Goal: Information Seeking & Learning: Learn about a topic

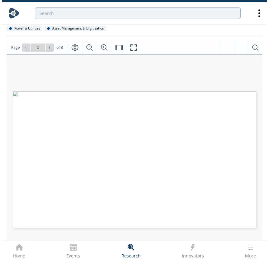
scroll to position [85, 0]
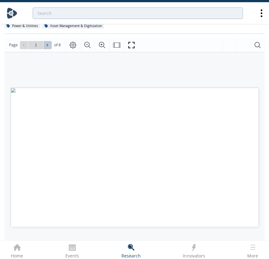
click at [47, 43] on span at bounding box center [47, 45] width 4 height 4
type input "2"
click at [47, 43] on span at bounding box center [47, 45] width 4 height 4
type input "3"
click at [47, 43] on span at bounding box center [47, 45] width 4 height 4
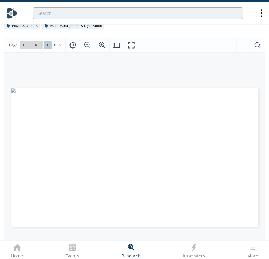
click at [47, 43] on span at bounding box center [47, 45] width 4 height 4
type input "7"
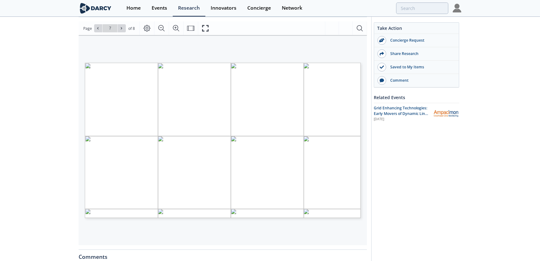
type input "8"
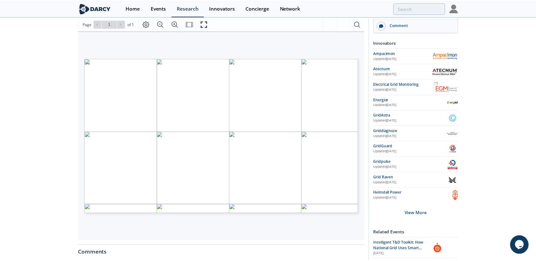
scroll to position [85, 0]
